Goal: Task Accomplishment & Management: Complete application form

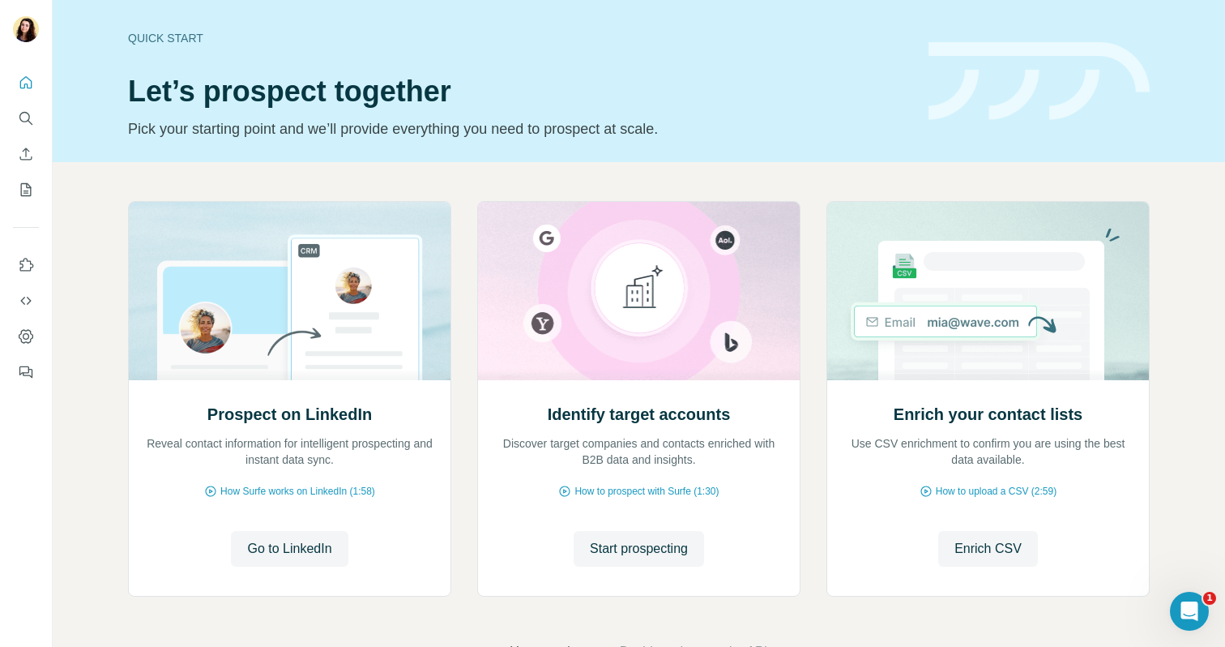
click at [1033, 108] on img at bounding box center [1038, 81] width 221 height 79
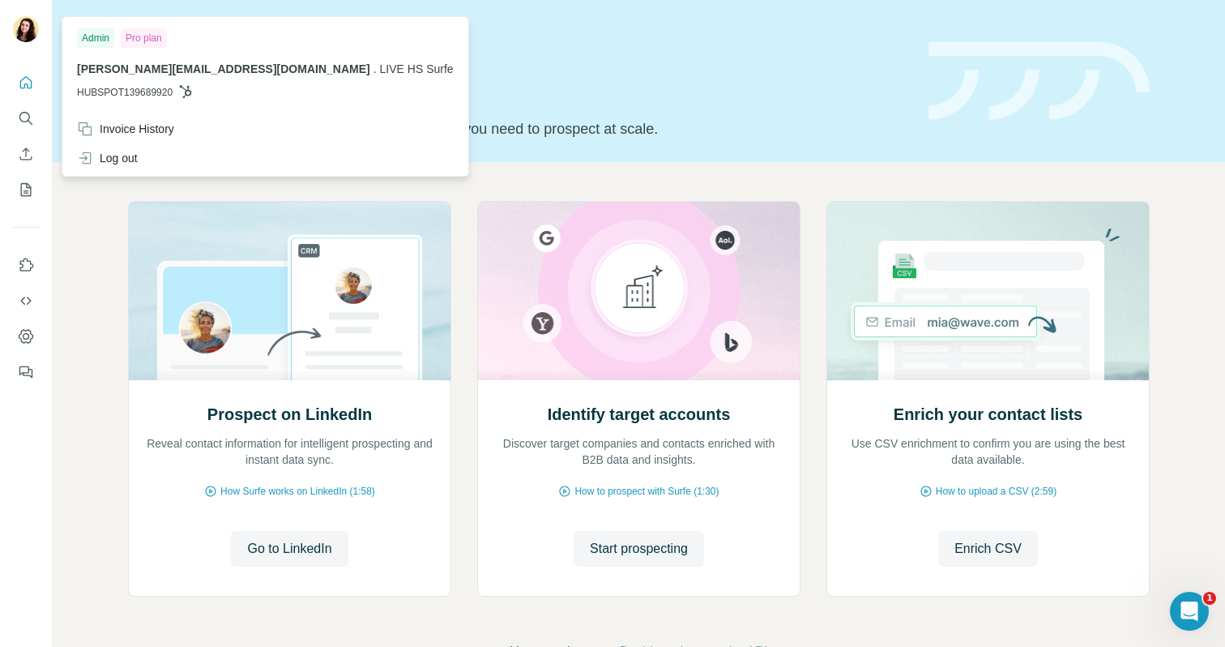
click at [25, 29] on img at bounding box center [26, 29] width 26 height 26
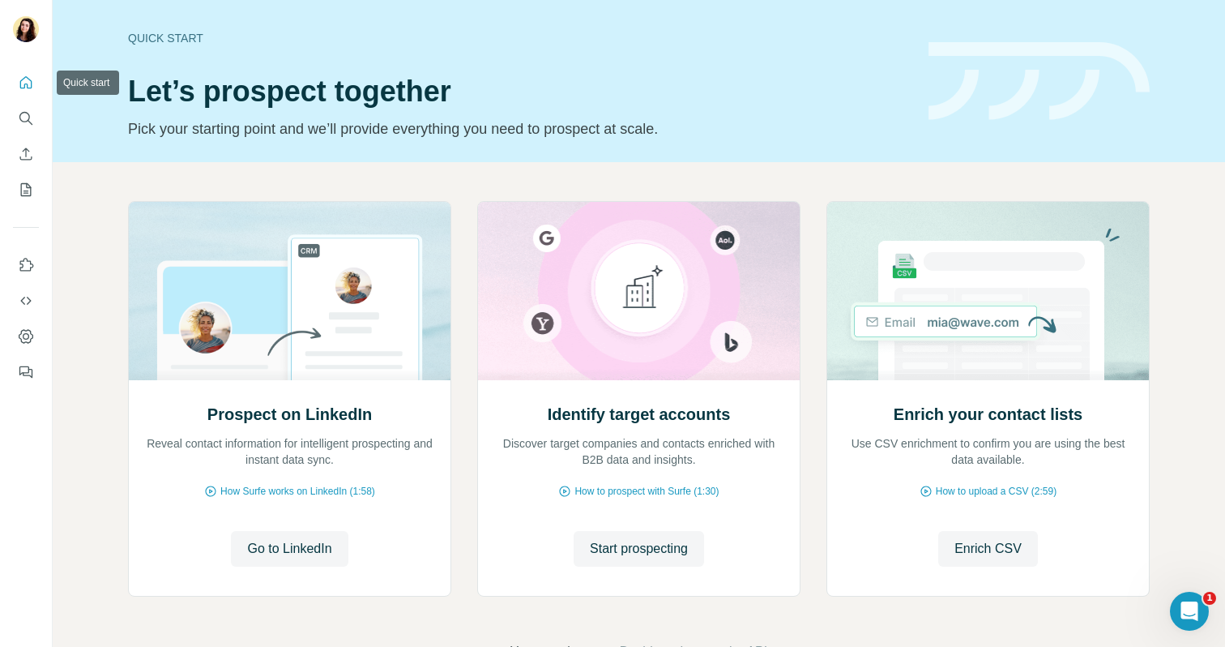
click at [20, 83] on icon "Quick start" at bounding box center [26, 82] width 12 height 12
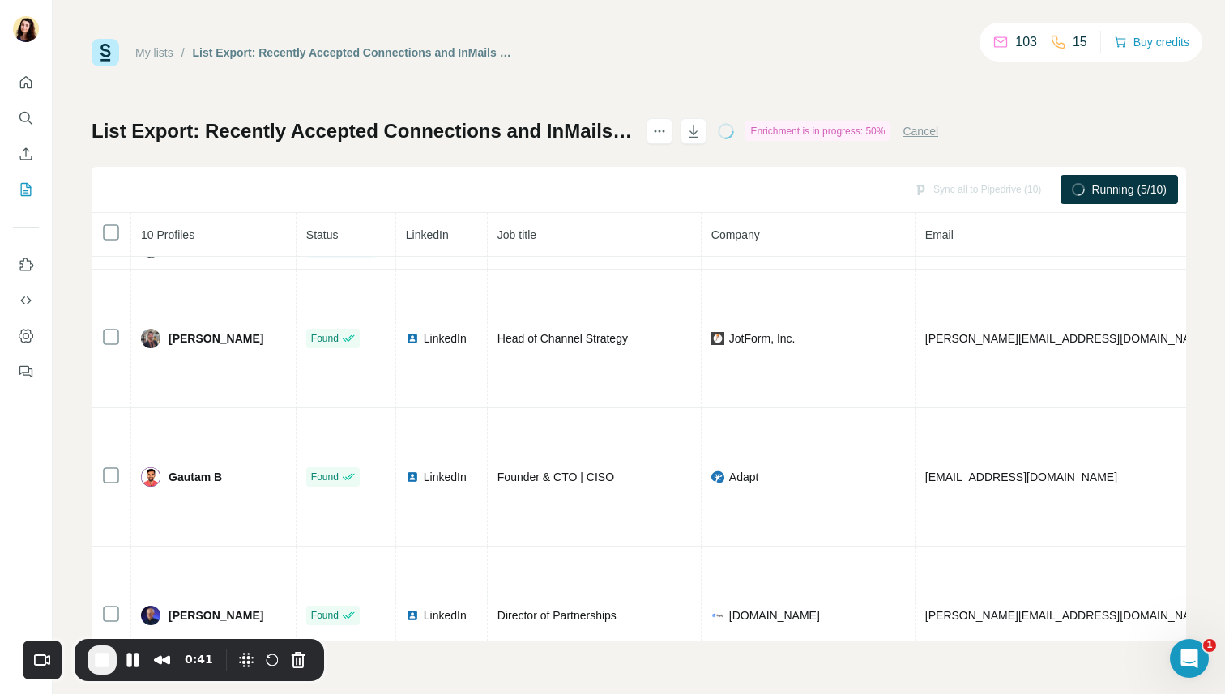
scroll to position [53, 0]
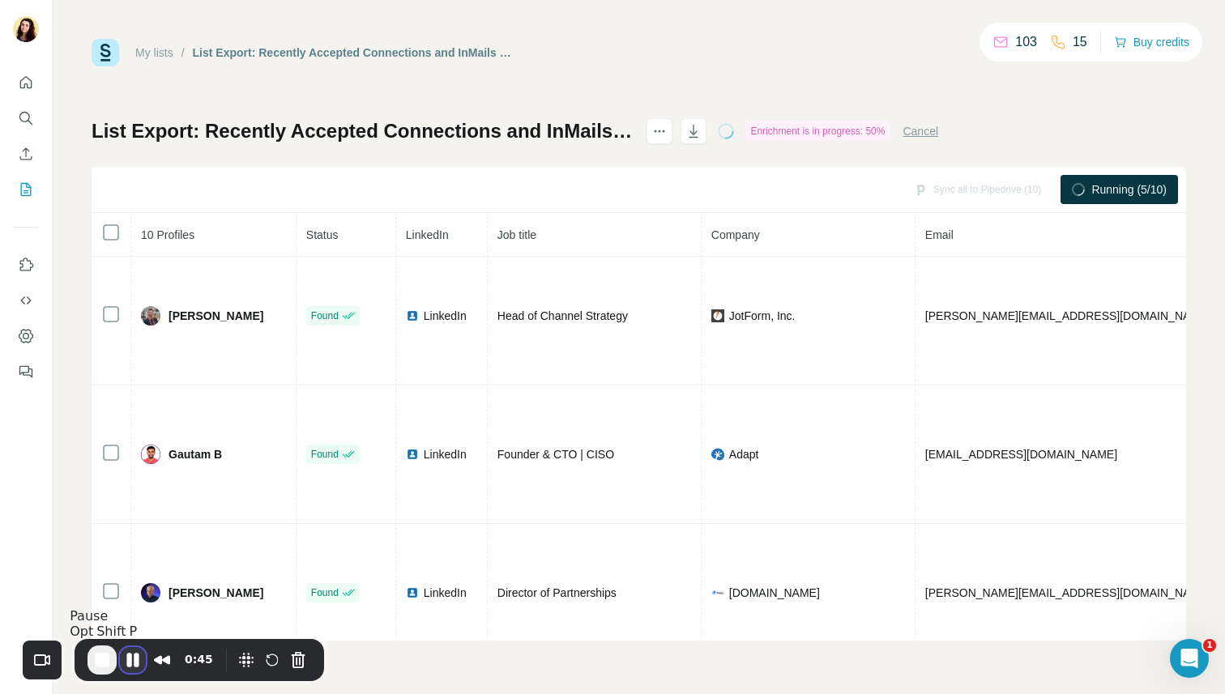
click at [132, 668] on button "Pause Recording" at bounding box center [133, 660] width 26 height 26
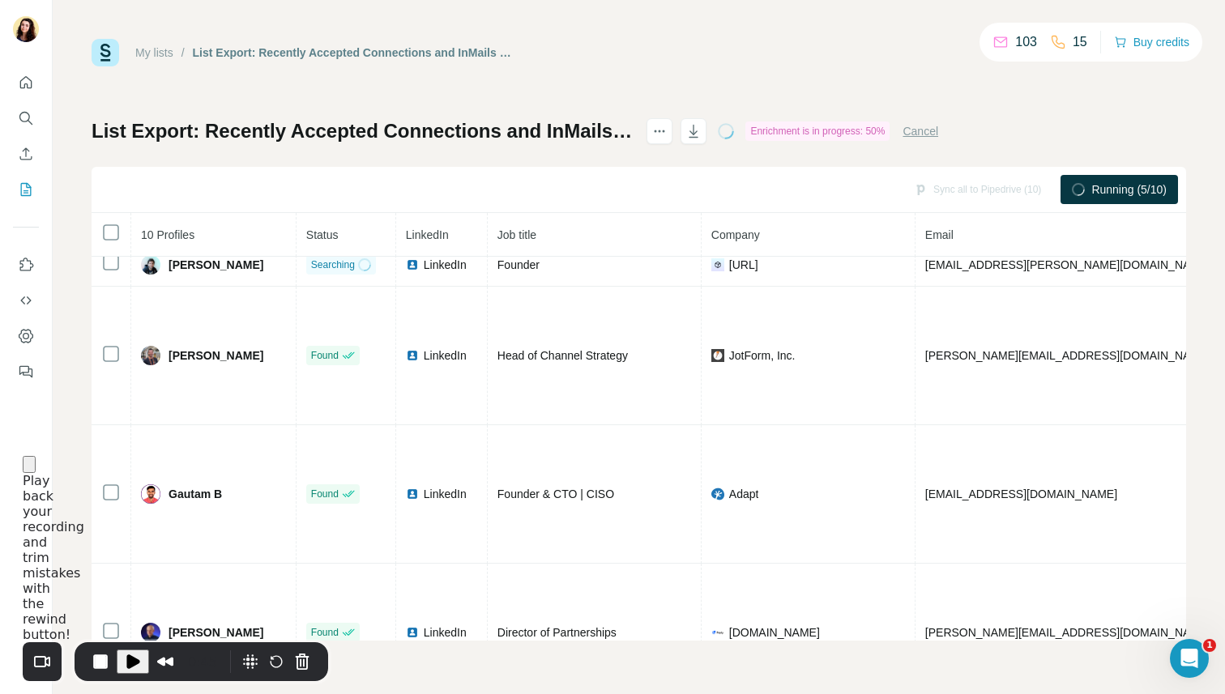
scroll to position [0, 0]
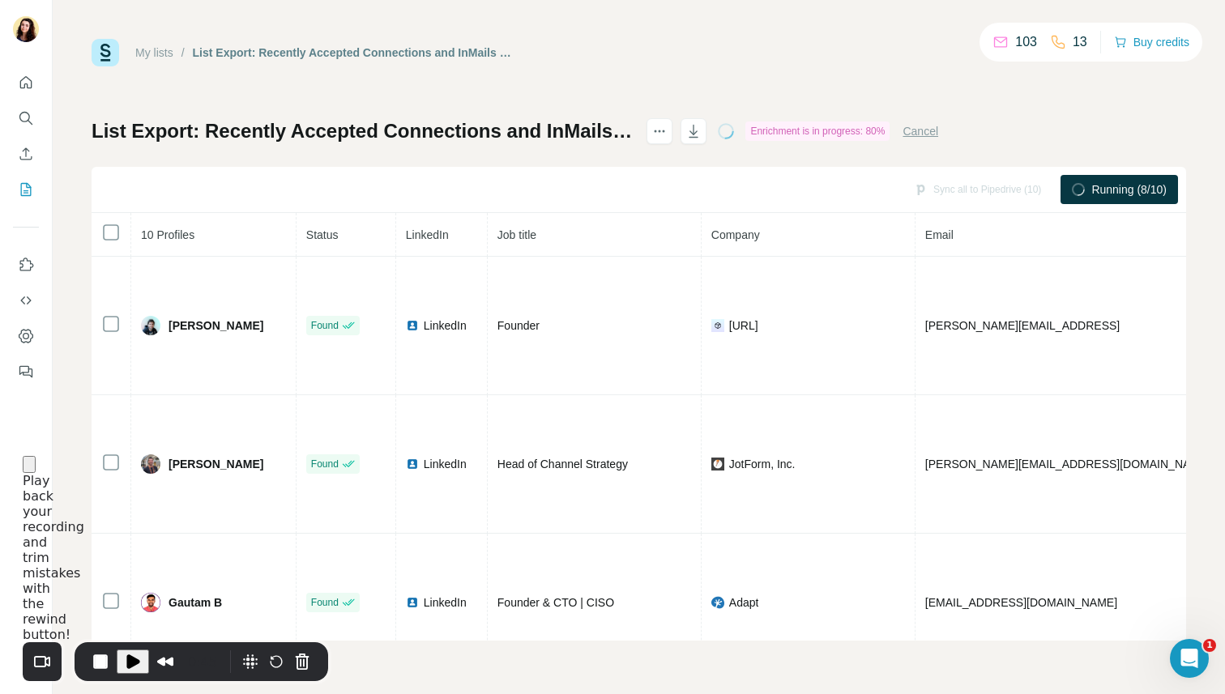
click at [36, 473] on button "Close" at bounding box center [29, 464] width 13 height 17
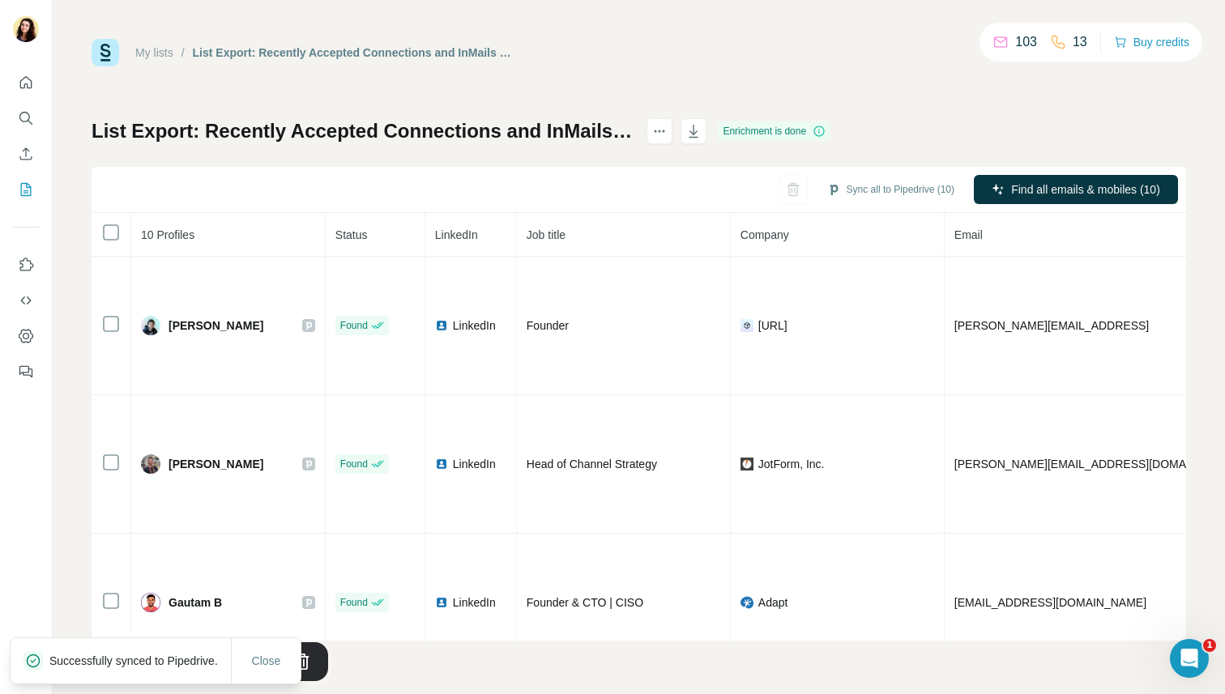
scroll to position [53, 0]
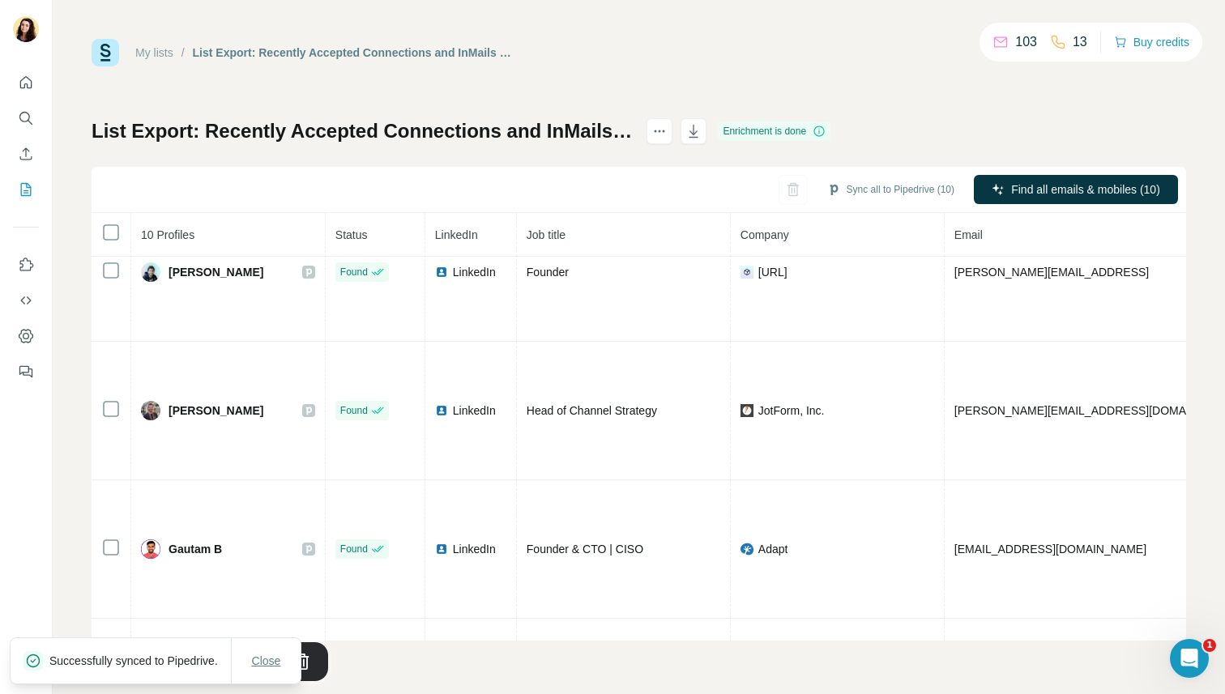
click at [271, 660] on span "Close" at bounding box center [266, 661] width 29 height 16
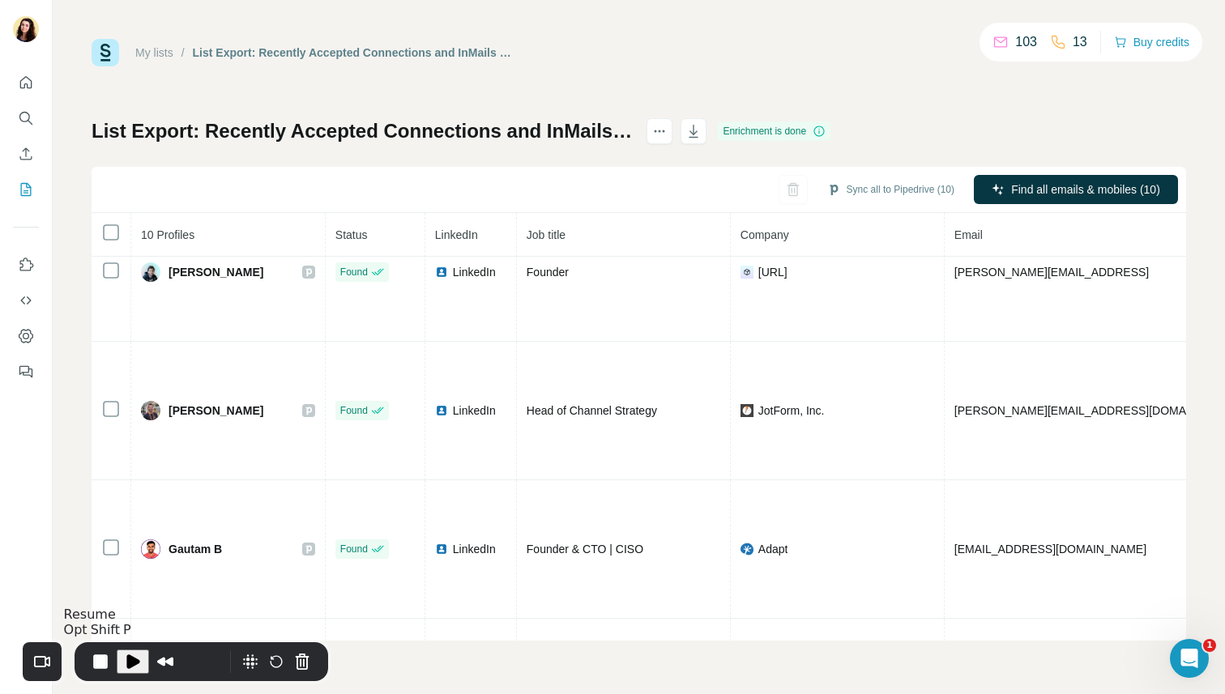
click at [134, 664] on span "Play Recording" at bounding box center [132, 661] width 19 height 19
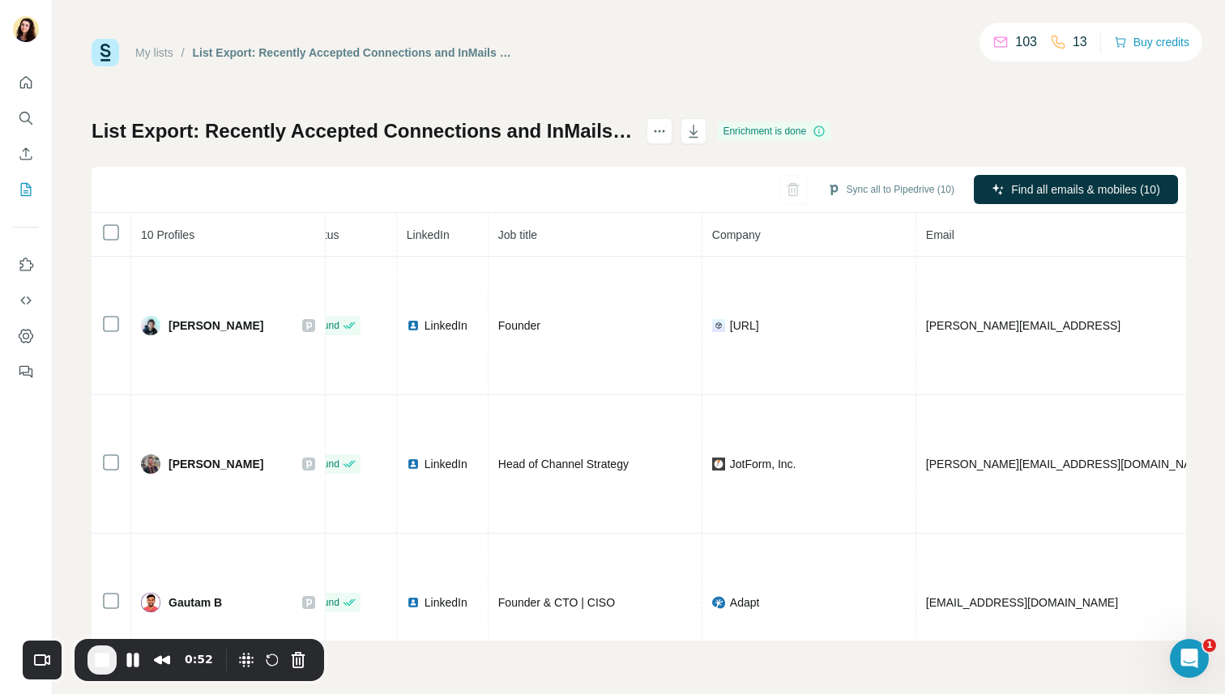
scroll to position [0, 0]
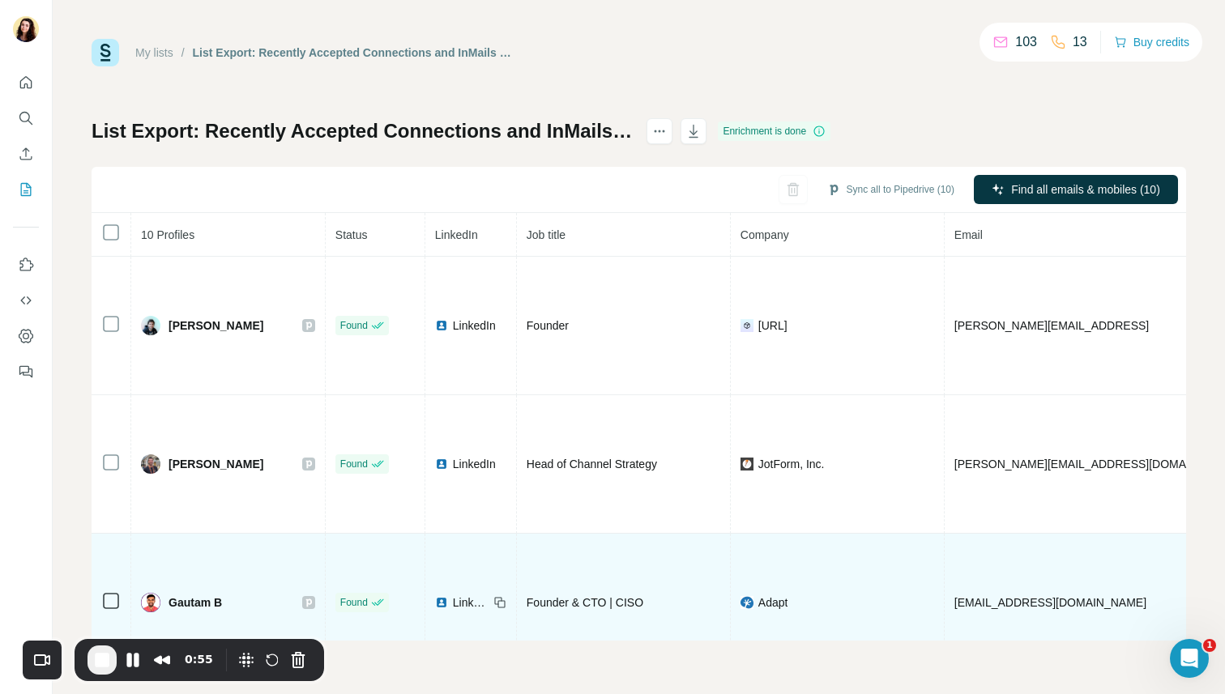
click at [304, 596] on icon at bounding box center [309, 602] width 10 height 13
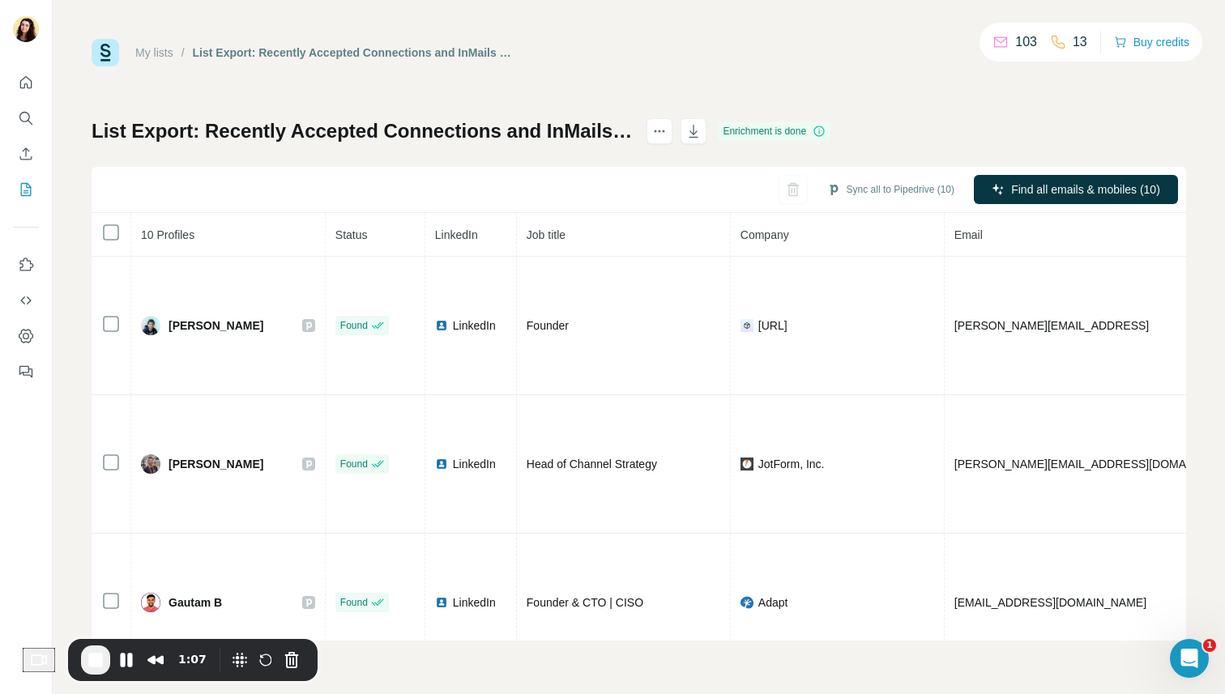
click at [105, 661] on span "End Recording" at bounding box center [95, 660] width 19 height 19
